Goal: Task Accomplishment & Management: Use online tool/utility

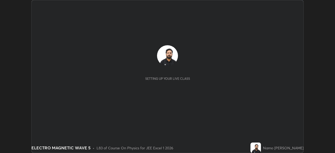
scroll to position [153, 334]
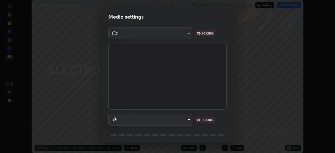
type input "134d1b19bf6860d587459906a7679876aeb3e381516b9be6bb745b9f97a347e3"
click at [187, 119] on body "Erase all ELECTRO MAGNETIC WAVE 5 Recording WAS SCHEDULED TO START AT 11:30 AM …" at bounding box center [167, 76] width 335 height 153
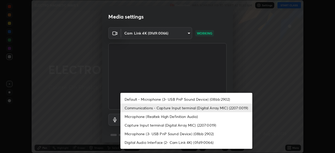
click at [210, 100] on li "Default - Microphone (3- USB PnP Sound Device) (08bb:2902)" at bounding box center [186, 99] width 132 height 9
type input "default"
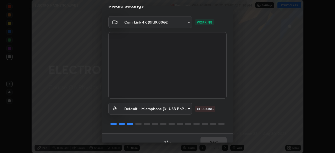
scroll to position [19, 0]
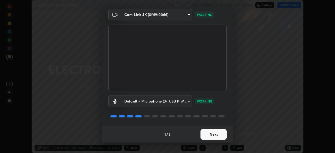
click at [218, 134] on button "Next" at bounding box center [213, 134] width 26 height 10
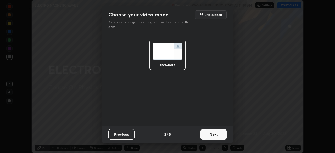
click at [217, 136] on button "Next" at bounding box center [213, 134] width 26 height 10
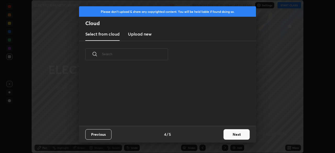
click at [220, 138] on div "Previous 4 / 5 Next" at bounding box center [167, 134] width 177 height 17
click at [224, 137] on button "Next" at bounding box center [236, 134] width 26 height 10
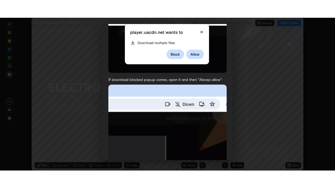
scroll to position [125, 0]
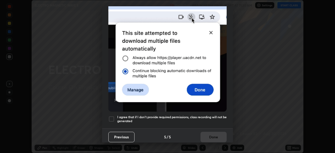
click at [111, 117] on div at bounding box center [111, 119] width 6 height 6
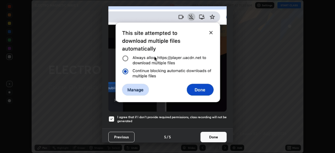
click at [212, 136] on button "Done" at bounding box center [213, 137] width 26 height 10
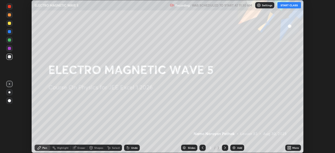
click at [291, 6] on button "START CLASS" at bounding box center [289, 5] width 24 height 6
click at [290, 148] on icon at bounding box center [289, 148] width 1 height 1
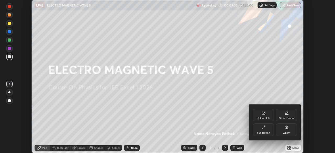
click at [268, 135] on div "Full screen" at bounding box center [263, 129] width 21 height 13
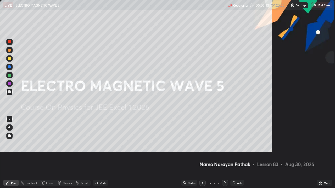
scroll to position [188, 335]
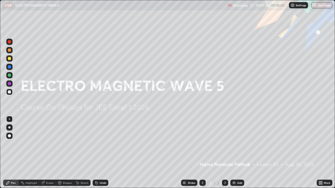
click at [236, 153] on div "Add" at bounding box center [237, 183] width 14 height 6
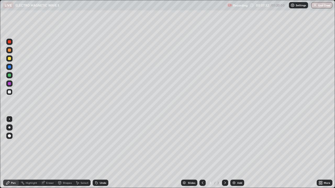
click at [11, 68] on div at bounding box center [9, 67] width 6 height 6
click at [10, 83] on div at bounding box center [9, 83] width 3 height 3
click at [11, 52] on div at bounding box center [9, 50] width 6 height 6
click at [11, 75] on div at bounding box center [9, 75] width 3 height 3
click at [235, 153] on img at bounding box center [234, 183] width 4 height 4
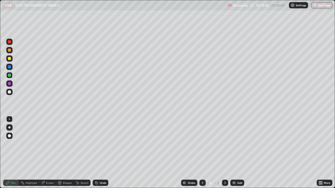
click at [9, 50] on div at bounding box center [9, 50] width 3 height 3
click at [10, 84] on div at bounding box center [9, 83] width 3 height 3
click at [10, 59] on div at bounding box center [9, 58] width 3 height 3
click at [12, 67] on div at bounding box center [9, 67] width 6 height 6
click at [12, 92] on div at bounding box center [9, 92] width 6 height 6
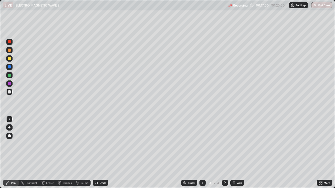
click at [234, 153] on div "Add" at bounding box center [237, 183] width 14 height 6
click at [8, 49] on div at bounding box center [9, 50] width 3 height 3
click at [234, 153] on img at bounding box center [234, 183] width 4 height 4
click at [8, 66] on div at bounding box center [9, 67] width 6 height 6
click at [9, 50] on div at bounding box center [9, 50] width 3 height 3
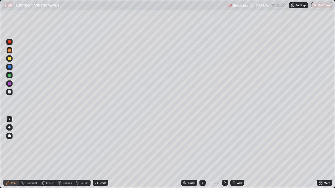
click at [236, 153] on div "Add" at bounding box center [237, 183] width 14 height 6
click at [52, 153] on div "Eraser" at bounding box center [50, 183] width 8 height 3
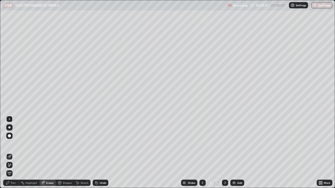
click at [17, 153] on div "Pen" at bounding box center [11, 183] width 16 height 6
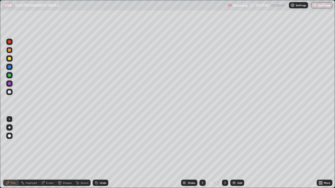
click at [236, 153] on div "Add" at bounding box center [237, 183] width 14 height 6
click at [9, 67] on div at bounding box center [9, 66] width 3 height 3
click at [12, 85] on div at bounding box center [9, 84] width 6 height 6
click at [12, 67] on div at bounding box center [9, 67] width 6 height 6
click at [10, 76] on div at bounding box center [9, 75] width 3 height 3
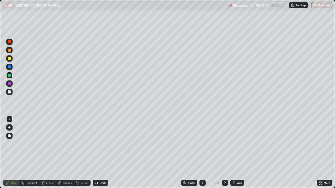
click at [10, 59] on div at bounding box center [9, 58] width 3 height 3
click at [233, 153] on img at bounding box center [234, 183] width 4 height 4
click at [232, 153] on img at bounding box center [234, 183] width 4 height 4
click at [10, 67] on div at bounding box center [9, 66] width 3 height 3
click at [232, 153] on img at bounding box center [234, 183] width 4 height 4
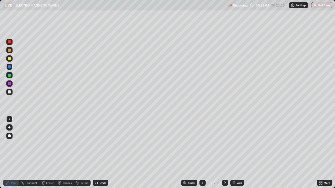
click at [233, 153] on img at bounding box center [234, 183] width 4 height 4
click at [53, 153] on div "Eraser" at bounding box center [50, 183] width 8 height 3
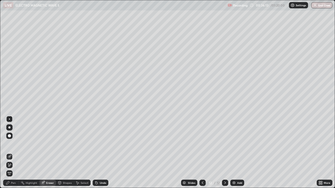
click at [17, 153] on div "Pen" at bounding box center [11, 183] width 16 height 6
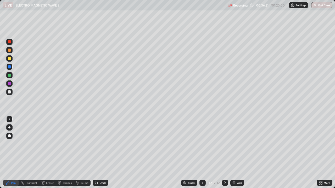
click at [9, 76] on div at bounding box center [9, 75] width 3 height 3
click at [202, 153] on icon at bounding box center [202, 183] width 4 height 4
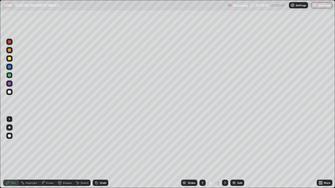
click at [10, 82] on div at bounding box center [9, 84] width 6 height 6
click at [235, 153] on div "Add" at bounding box center [237, 183] width 14 height 6
click at [237, 153] on div "Add" at bounding box center [239, 183] width 5 height 3
click at [234, 153] on div "Add" at bounding box center [237, 183] width 14 height 6
click at [10, 51] on div at bounding box center [9, 50] width 3 height 3
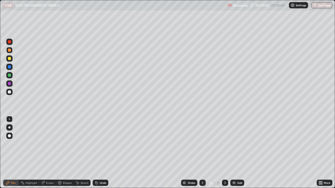
click at [12, 66] on div at bounding box center [9, 67] width 6 height 6
click at [201, 153] on icon at bounding box center [202, 183] width 4 height 4
click at [223, 153] on icon at bounding box center [225, 183] width 4 height 4
click at [226, 153] on icon at bounding box center [225, 183] width 4 height 4
click at [224, 153] on icon at bounding box center [225, 183] width 4 height 4
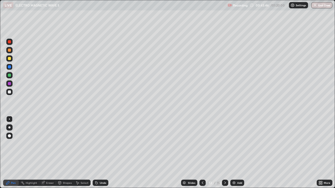
click at [10, 84] on div at bounding box center [9, 83] width 3 height 3
click at [12, 73] on div at bounding box center [9, 75] width 6 height 8
click at [11, 50] on div at bounding box center [9, 50] width 3 height 3
click at [224, 153] on icon at bounding box center [225, 183] width 4 height 4
click at [226, 153] on icon at bounding box center [225, 183] width 4 height 4
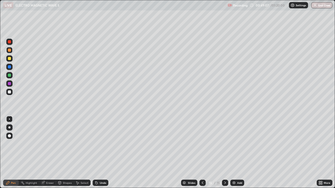
click at [236, 153] on div "Add" at bounding box center [237, 183] width 14 height 6
click at [9, 76] on div at bounding box center [9, 75] width 3 height 3
click at [12, 67] on div at bounding box center [9, 67] width 6 height 6
click at [233, 153] on div "Add" at bounding box center [237, 183] width 14 height 6
click at [9, 50] on div at bounding box center [9, 50] width 3 height 3
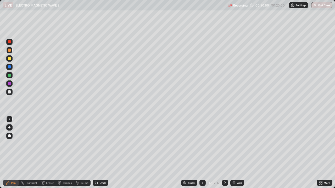
click at [9, 84] on div at bounding box center [9, 83] width 3 height 3
click at [12, 49] on div at bounding box center [9, 50] width 6 height 6
click at [202, 153] on icon at bounding box center [202, 183] width 4 height 4
click at [225, 153] on div at bounding box center [225, 183] width 6 height 6
click at [235, 153] on img at bounding box center [234, 183] width 4 height 4
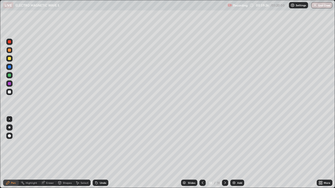
click at [11, 69] on div at bounding box center [9, 67] width 6 height 6
click at [12, 51] on div at bounding box center [9, 50] width 6 height 6
click at [202, 153] on icon at bounding box center [202, 183] width 4 height 4
click at [202, 153] on icon at bounding box center [203, 183] width 2 height 3
click at [202, 153] on icon at bounding box center [202, 183] width 4 height 4
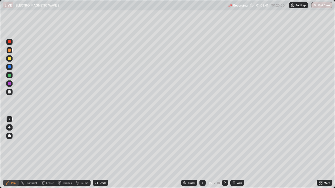
click at [224, 153] on div at bounding box center [225, 183] width 6 height 10
click at [222, 153] on div at bounding box center [225, 183] width 6 height 10
click at [224, 153] on icon at bounding box center [225, 183] width 4 height 4
click at [235, 153] on img at bounding box center [234, 183] width 4 height 4
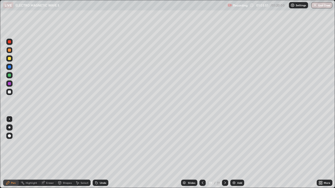
click at [11, 67] on div at bounding box center [9, 67] width 6 height 6
click at [11, 84] on div at bounding box center [9, 83] width 3 height 3
click at [9, 92] on div at bounding box center [9, 91] width 3 height 3
click at [10, 76] on div at bounding box center [9, 75] width 3 height 3
click at [10, 50] on div at bounding box center [9, 50] width 3 height 3
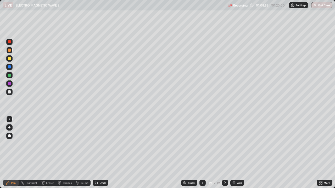
click at [50, 153] on div "Eraser" at bounding box center [50, 183] width 8 height 3
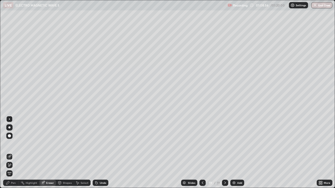
click at [16, 153] on div "Pen" at bounding box center [11, 183] width 16 height 6
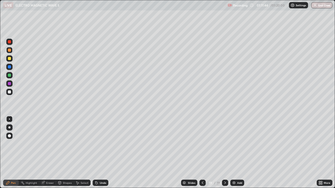
click at [323, 6] on button "End Class" at bounding box center [321, 5] width 21 height 6
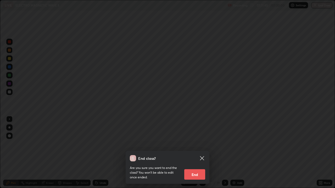
click at [199, 153] on button "End" at bounding box center [194, 174] width 21 height 10
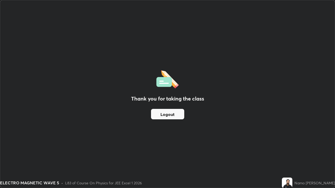
click at [175, 118] on button "Logout" at bounding box center [167, 114] width 33 height 10
